Goal: Task Accomplishment & Management: Use online tool/utility

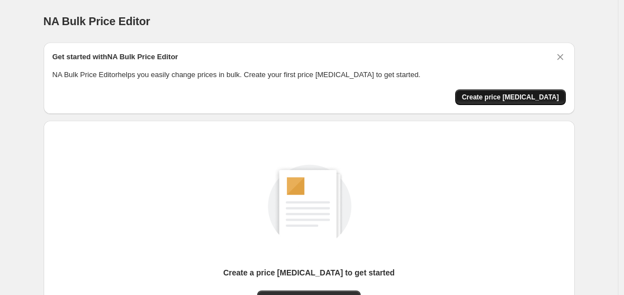
click at [526, 97] on span "Create price [MEDICAL_DATA]" at bounding box center [509, 97] width 97 height 9
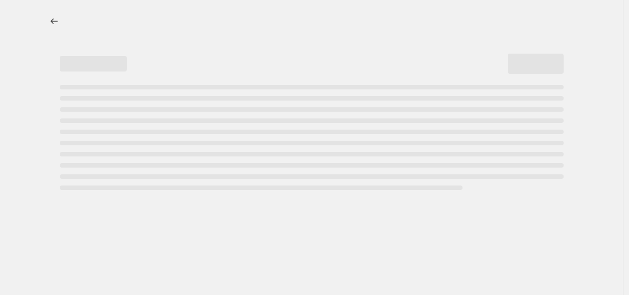
select select "percentage"
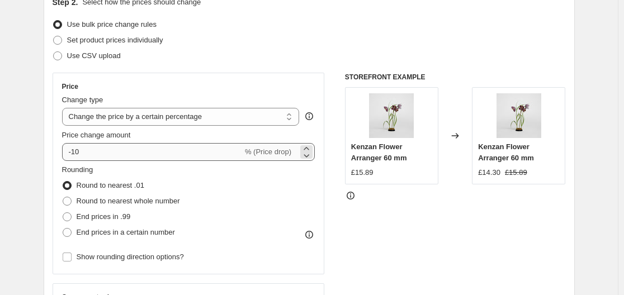
scroll to position [168, 0]
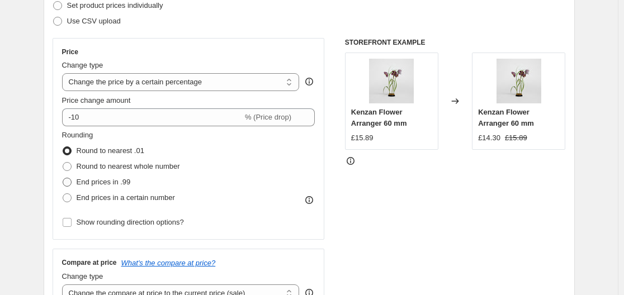
click at [82, 179] on span "End prices in .99" at bounding box center [104, 182] width 54 height 8
click at [63, 178] on input "End prices in .99" at bounding box center [63, 178] width 1 height 1
radio input "true"
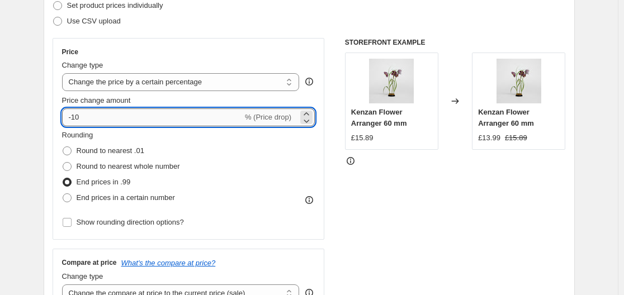
click at [94, 120] on input "-10" at bounding box center [152, 117] width 180 height 18
type input "-1"
type input "-45"
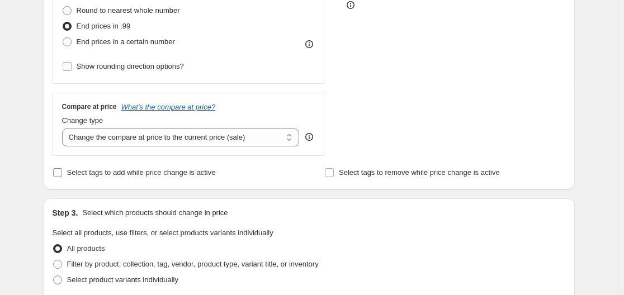
scroll to position [391, 0]
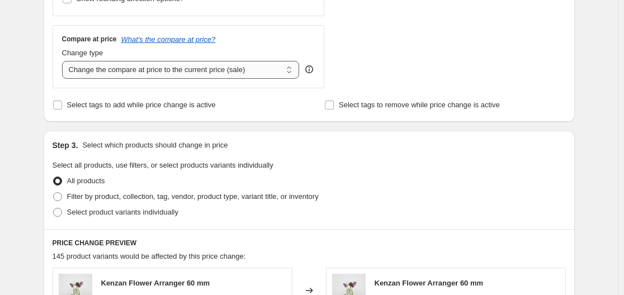
click at [139, 65] on select "Change the compare at price to the current price (sale) Change the compare at p…" at bounding box center [180, 70] width 237 height 18
select select "remove"
click at [64, 61] on select "Change the compare at price to the current price (sale) Change the compare at p…" at bounding box center [180, 70] width 237 height 18
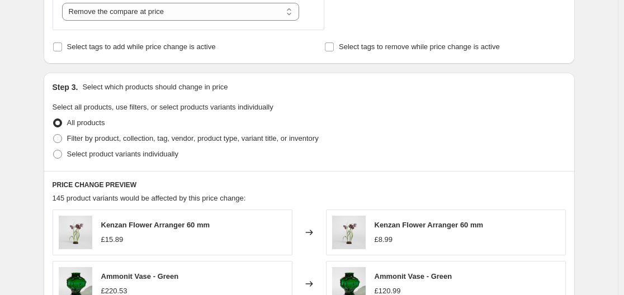
scroll to position [503, 0]
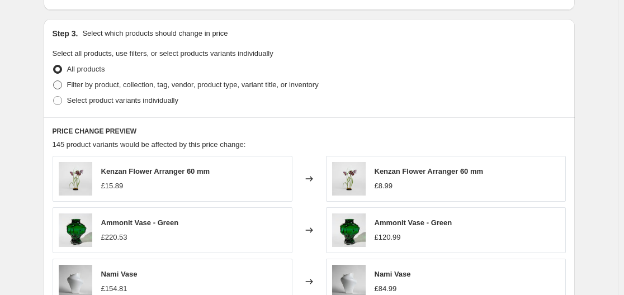
click at [60, 83] on span at bounding box center [57, 84] width 9 height 9
click at [54, 81] on input "Filter by product, collection, tag, vendor, product type, variant title, or inv…" at bounding box center [53, 80] width 1 height 1
radio input "true"
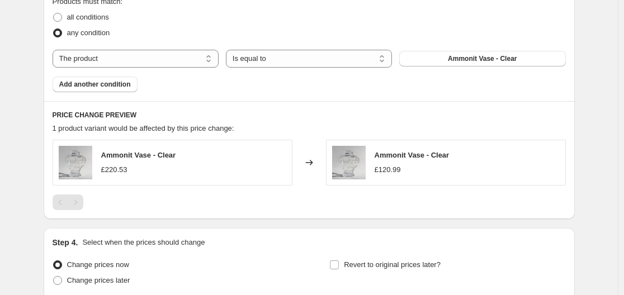
scroll to position [670, 0]
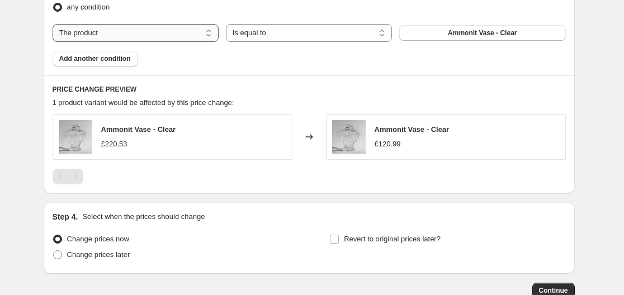
click at [149, 32] on select "The product The product's collection The product's tag The product's vendor The…" at bounding box center [136, 33] width 166 height 18
select select "vendor"
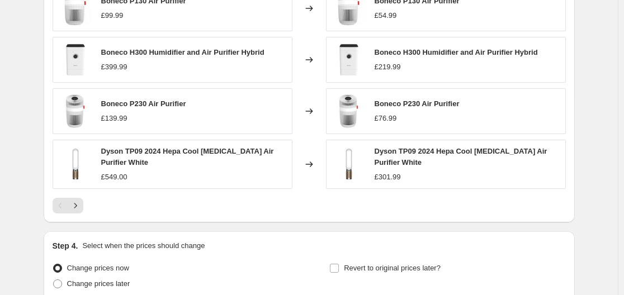
scroll to position [951, 0]
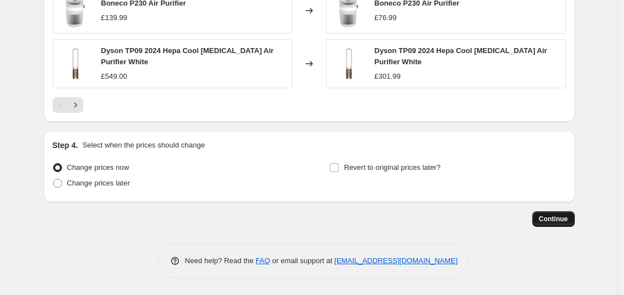
click at [559, 217] on span "Continue" at bounding box center [553, 219] width 29 height 9
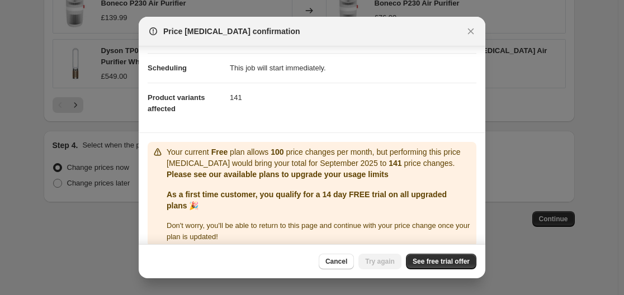
scroll to position [106, 0]
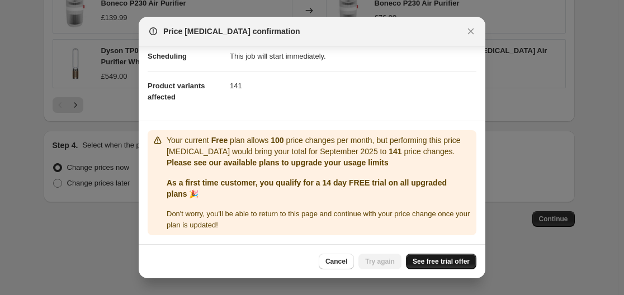
click at [458, 260] on span "See free trial offer" at bounding box center [440, 261] width 57 height 9
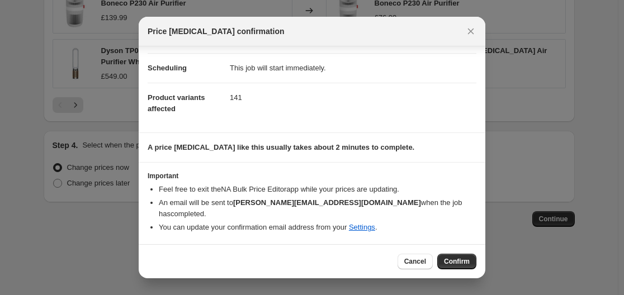
scroll to position [72, 0]
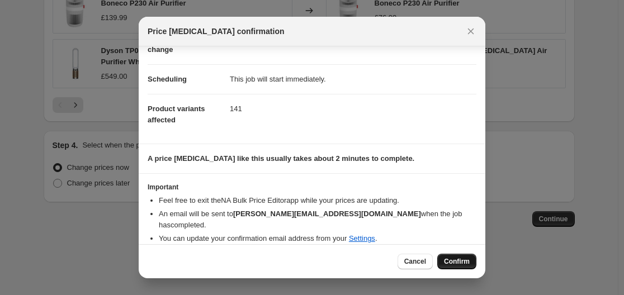
click at [465, 262] on span "Confirm" at bounding box center [457, 261] width 26 height 9
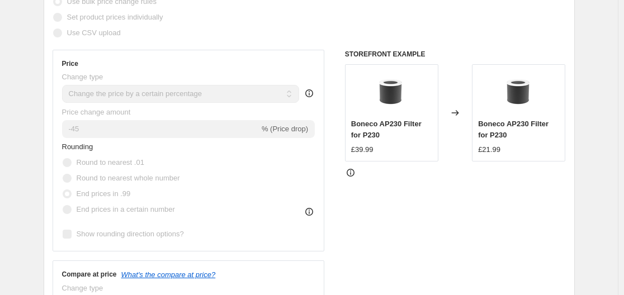
scroll to position [335, 0]
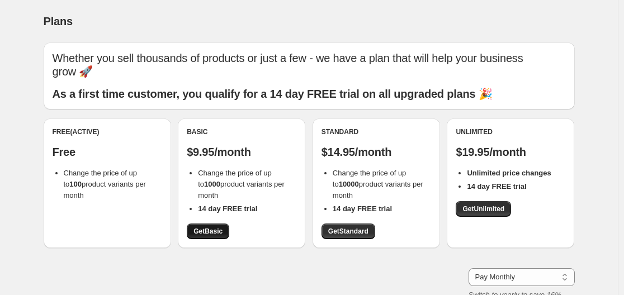
click at [209, 236] on link "Get Basic" at bounding box center [208, 231] width 42 height 16
